Goal: Task Accomplishment & Management: Manage account settings

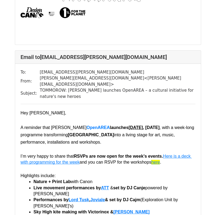
scroll to position [5040, 0]
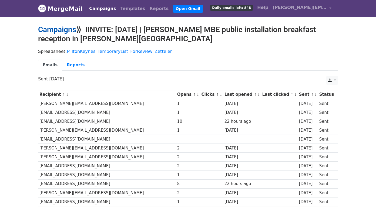
click at [61, 31] on link "Campaigns" at bounding box center [57, 29] width 38 height 9
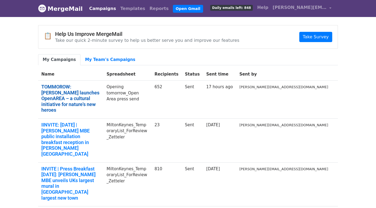
click at [85, 91] on link "TOMMOROW: Ollie Olanipekun launches OpenAREA – a cultural initiative for nature…" at bounding box center [70, 98] width 59 height 29
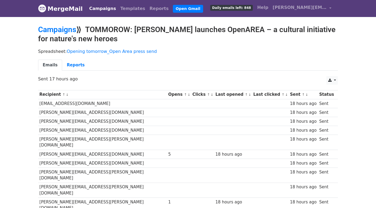
click at [184, 94] on link "↑" at bounding box center [185, 95] width 3 height 4
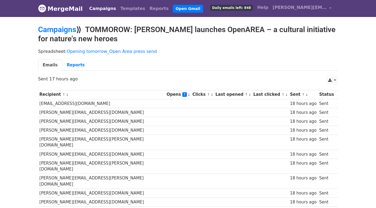
click at [187, 95] on link "↓" at bounding box center [188, 95] width 3 height 4
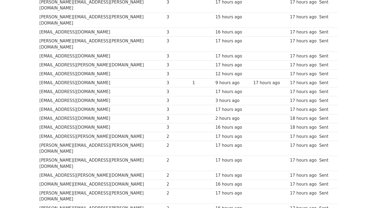
scroll to position [221, 0]
